Goal: Navigation & Orientation: Find specific page/section

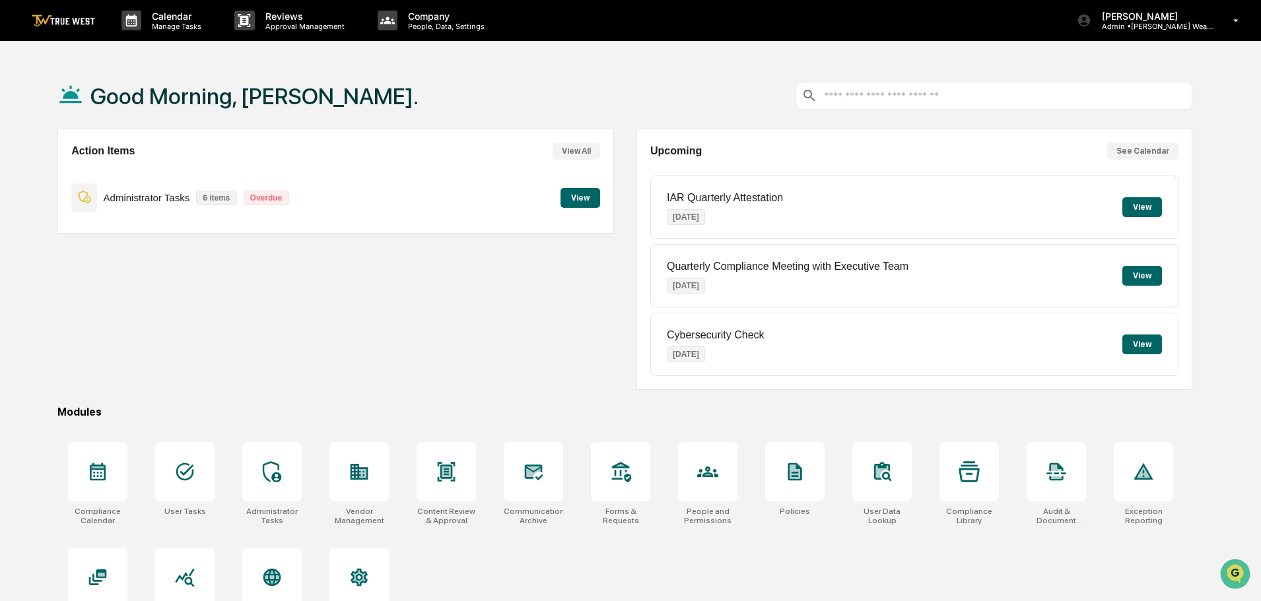
click at [584, 199] on button "View" at bounding box center [580, 198] width 40 height 20
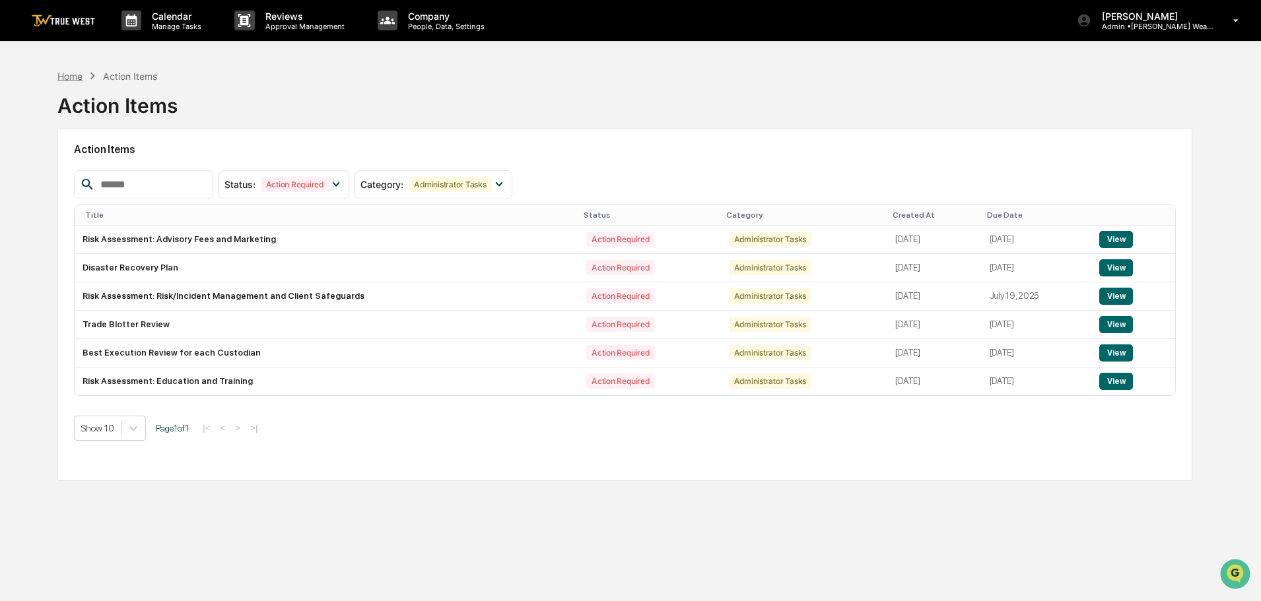
click at [71, 76] on div "Home" at bounding box center [69, 76] width 25 height 11
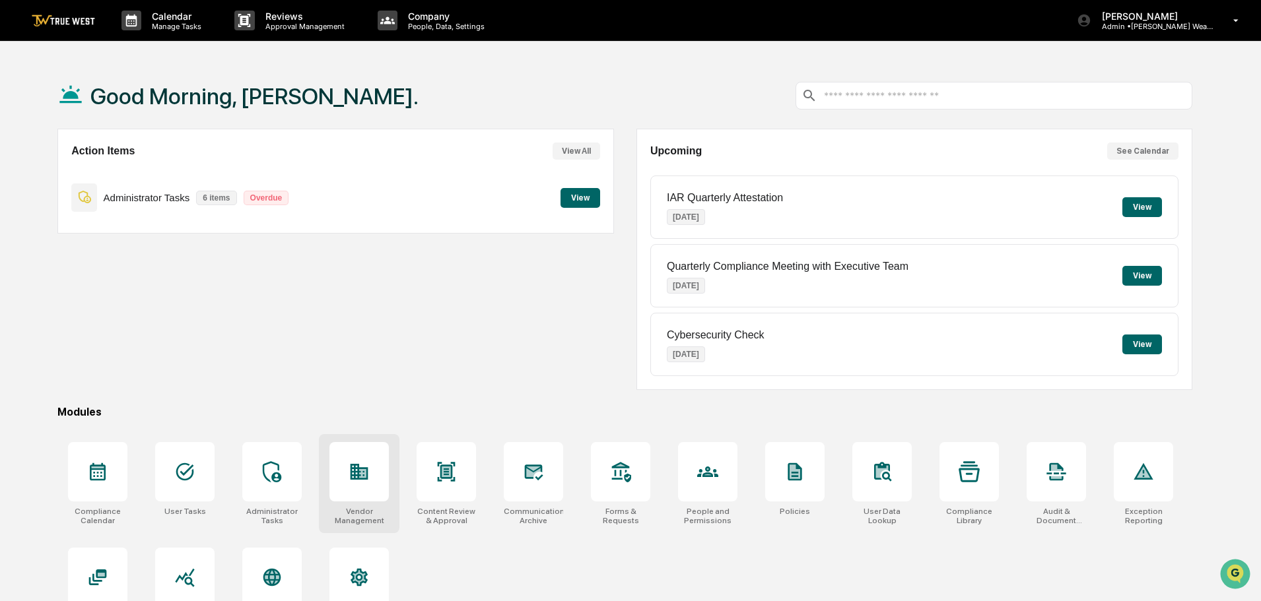
click at [371, 468] on div at bounding box center [358, 471] width 59 height 59
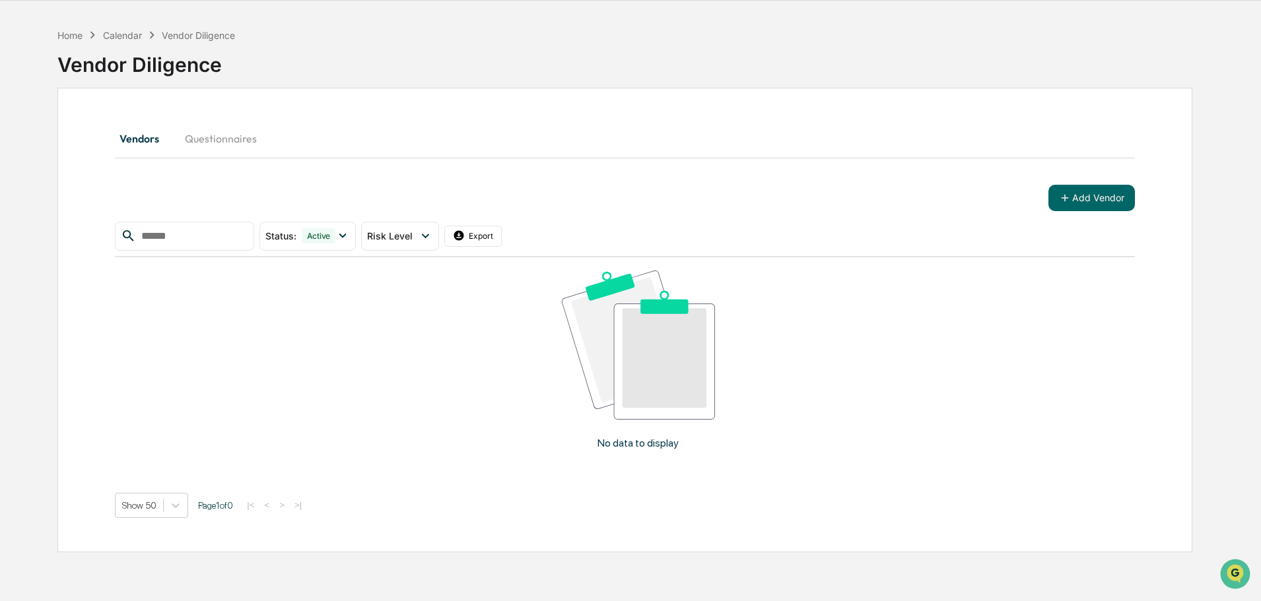
scroll to position [63, 0]
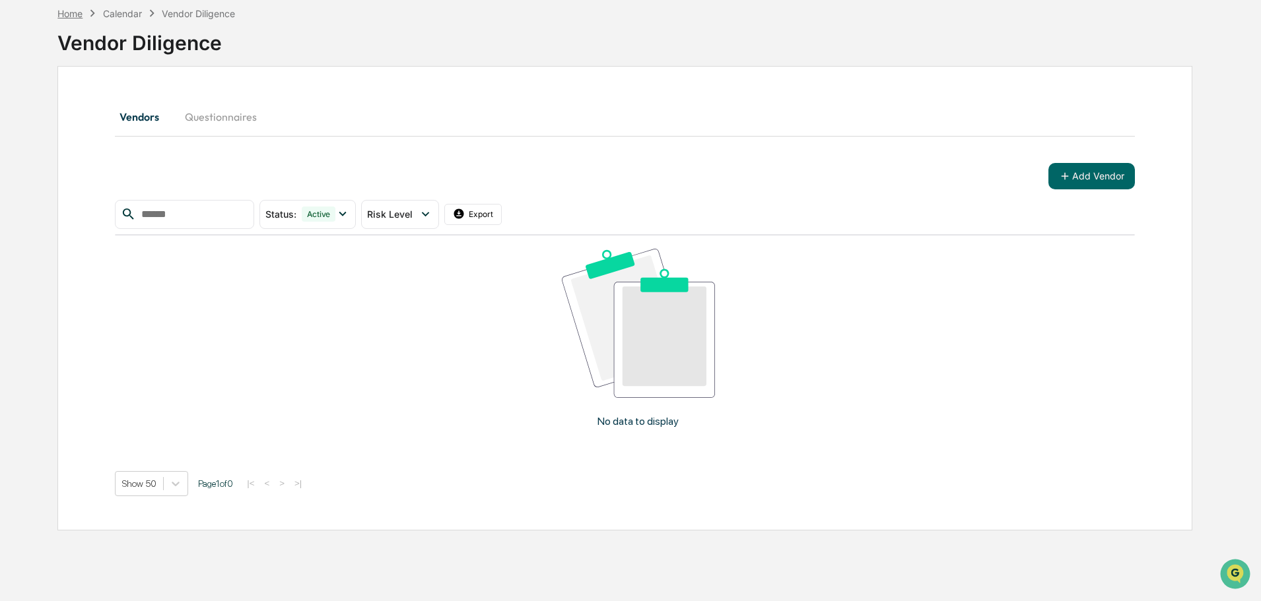
click at [74, 14] on div "Home" at bounding box center [69, 13] width 25 height 11
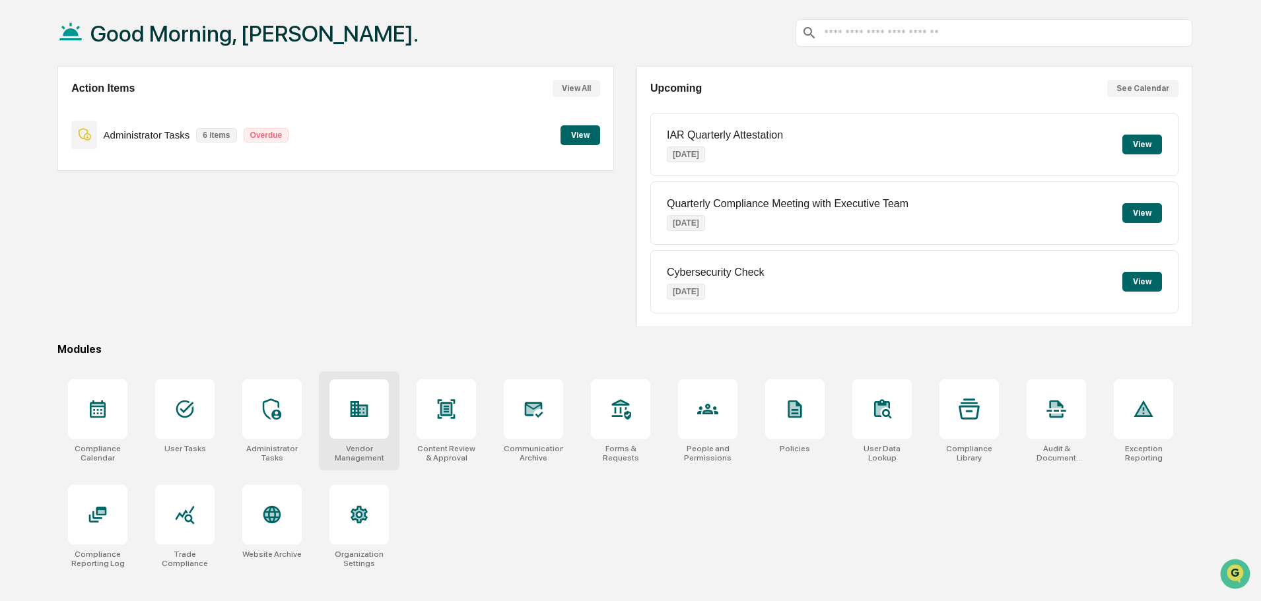
click at [360, 413] on icon at bounding box center [360, 409] width 18 height 16
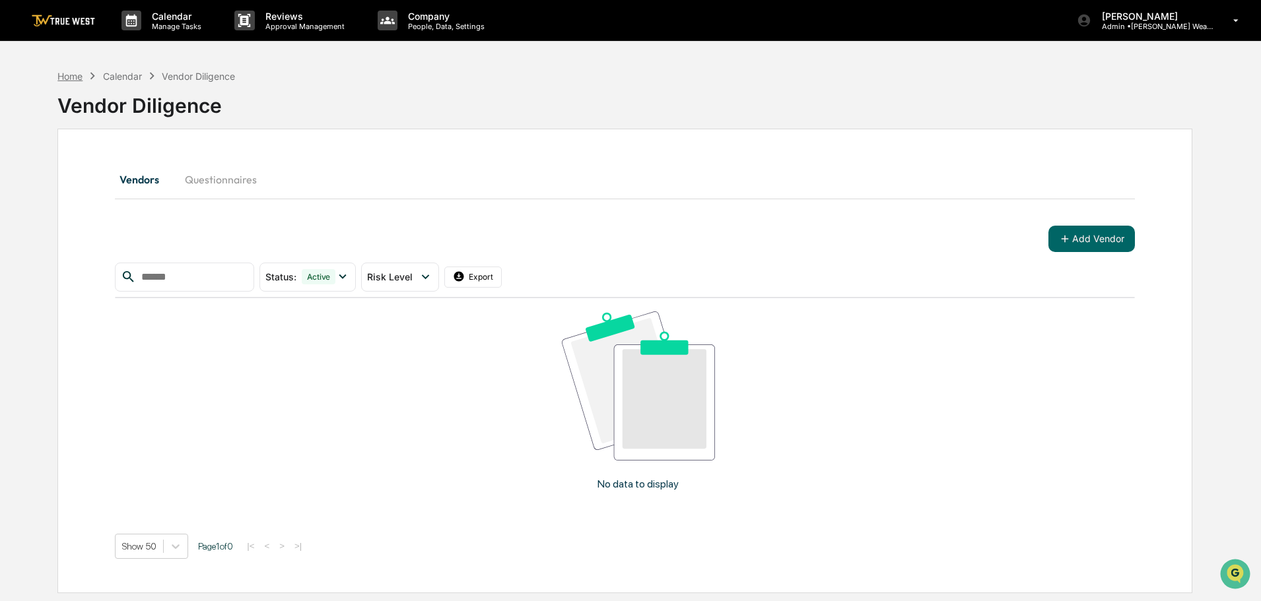
click at [70, 77] on div "Home" at bounding box center [69, 76] width 25 height 11
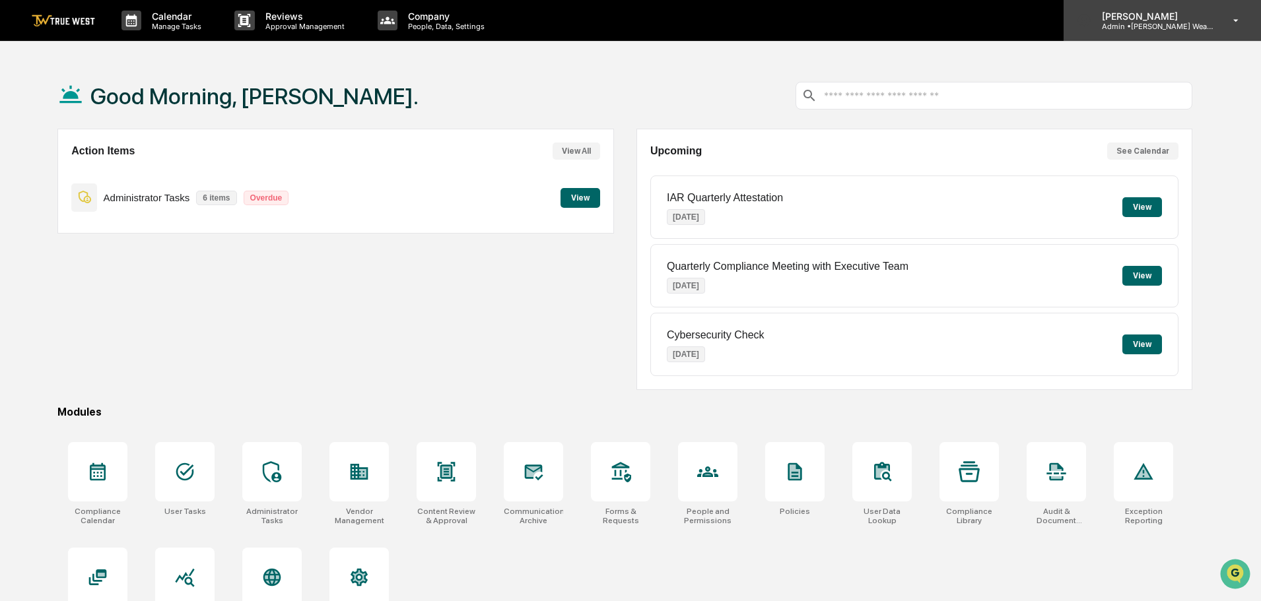
click at [1151, 27] on p "Admin • Bernicke Wealth Management" at bounding box center [1152, 26] width 123 height 9
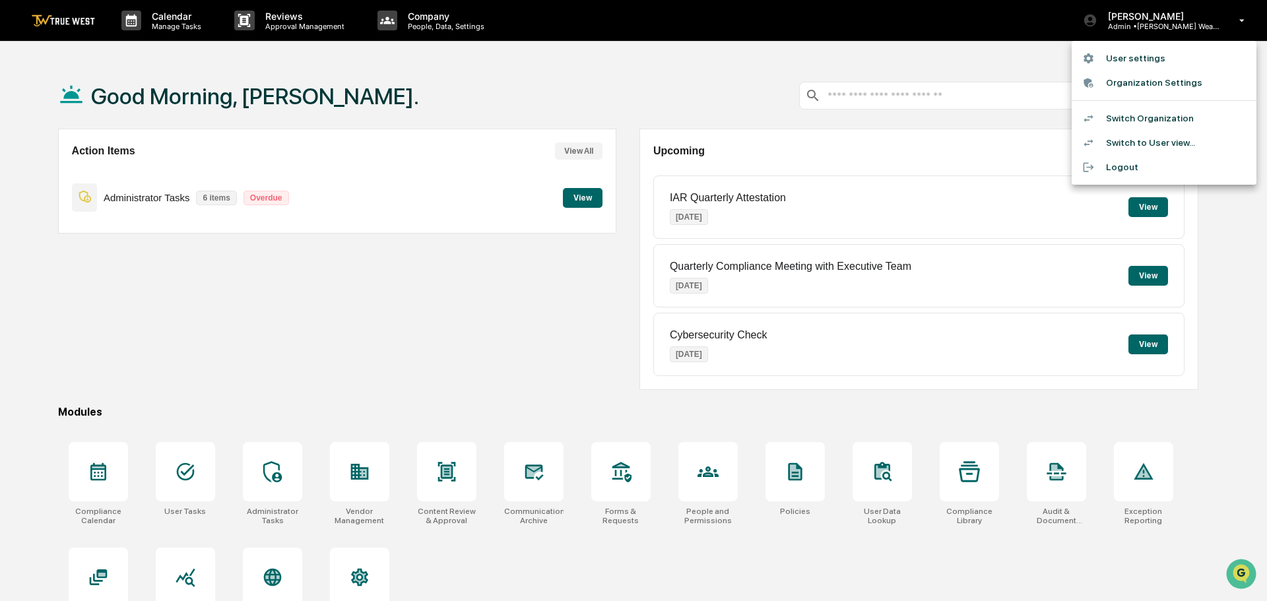
click at [1143, 116] on li "Switch Organization" at bounding box center [1164, 118] width 185 height 24
